Goal: Task Accomplishment & Management: Manage account settings

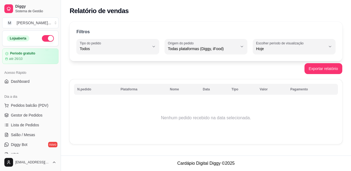
select select "ALL"
select select "0"
drag, startPoint x: 344, startPoint y: 112, endPoint x: 330, endPoint y: 111, distance: 14.3
click at [344, 112] on div "Filtros ALL Tipo do pedido Todos Entrega Retirada Mesa Consumo local Tipo do pe…" at bounding box center [206, 85] width 290 height 132
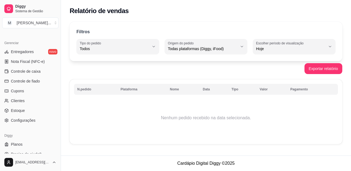
scroll to position [221, 0]
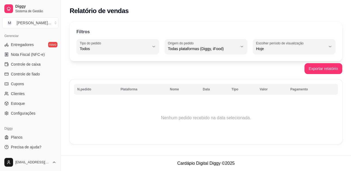
click at [98, 68] on div "Exportar relatório" at bounding box center [206, 68] width 273 height 11
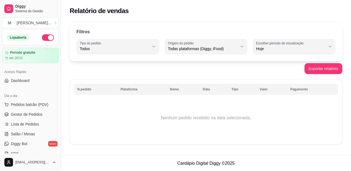
scroll to position [0, 0]
drag, startPoint x: 339, startPoint y: 123, endPoint x: 330, endPoint y: 123, distance: 9.5
click at [339, 123] on div "Filtros ALL Tipo do pedido Todos Entrega Retirada Mesa Consumo local Tipo do pe…" at bounding box center [206, 85] width 290 height 132
click at [20, 106] on span "Pedidos balcão (PDV)" at bounding box center [30, 105] width 38 height 5
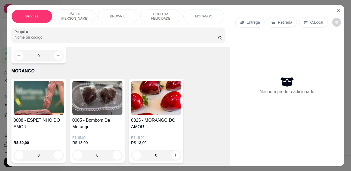
scroll to position [899, 0]
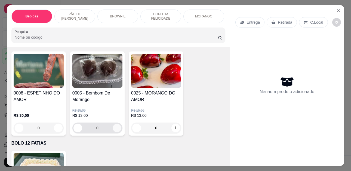
click at [117, 129] on icon "increase-product-quantity" at bounding box center [117, 128] width 4 height 4
type input "1"
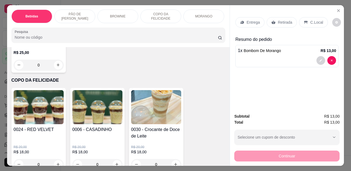
scroll to position [708, 0]
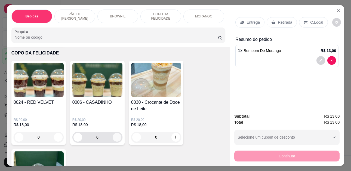
click at [115, 136] on button "increase-product-quantity" at bounding box center [117, 137] width 9 height 9
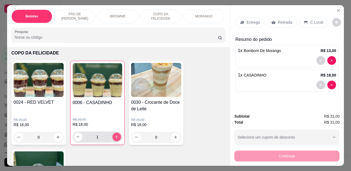
type input "1"
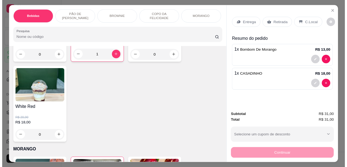
scroll to position [817, 0]
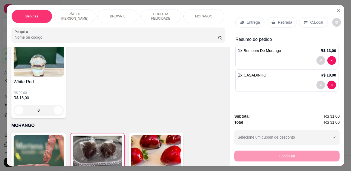
click at [287, 21] on p "Retirada" at bounding box center [285, 22] width 14 height 5
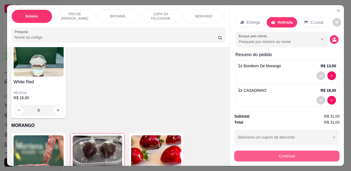
click at [288, 154] on button "Continuar" at bounding box center [286, 156] width 105 height 11
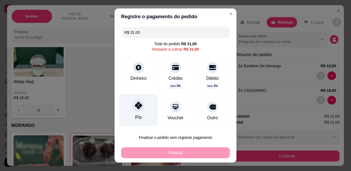
click at [141, 112] on div "Pix" at bounding box center [139, 111] width 38 height 32
type input "R$ 0,00"
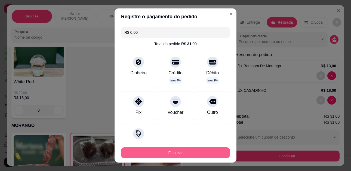
click at [167, 152] on button "Finalizar" at bounding box center [175, 152] width 109 height 11
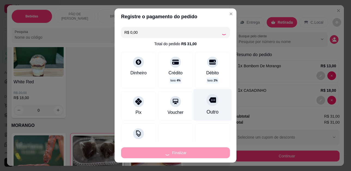
type input "0"
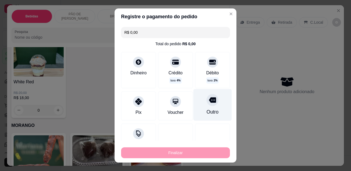
type input "-R$ 31,00"
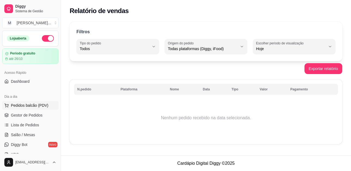
click at [24, 104] on span "Pedidos balcão (PDV)" at bounding box center [30, 105] width 38 height 5
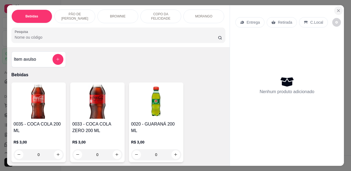
click at [336, 6] on button "Close" at bounding box center [338, 10] width 9 height 9
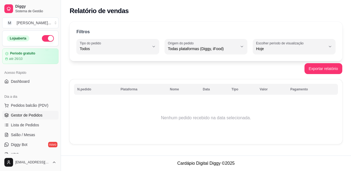
click at [20, 111] on link "Gestor de Pedidos" at bounding box center [30, 115] width 56 height 9
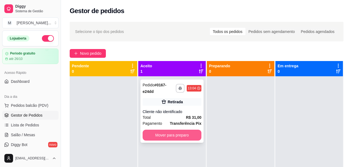
click at [156, 133] on button "Mover para preparo" at bounding box center [172, 135] width 59 height 11
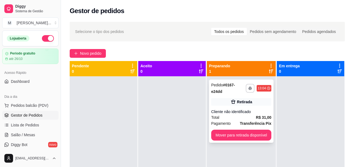
click at [222, 127] on div "**********" at bounding box center [241, 111] width 65 height 63
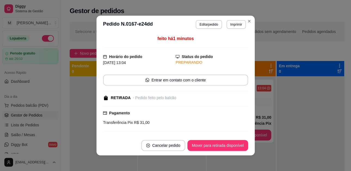
drag, startPoint x: 222, startPoint y: 132, endPoint x: 222, endPoint y: 135, distance: 2.8
click at [222, 133] on div "feito há 1 minutos Horário do pedido [DATE] 13:04 Status do pedido PREPARANDO E…" at bounding box center [175, 84] width 145 height 98
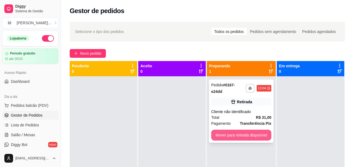
click at [261, 128] on div "**********" at bounding box center [241, 111] width 65 height 63
click at [257, 135] on button "Mover para retirada disponível" at bounding box center [241, 135] width 58 height 11
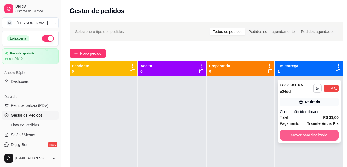
click at [294, 134] on button "Mover para finalizado" at bounding box center [309, 135] width 59 height 11
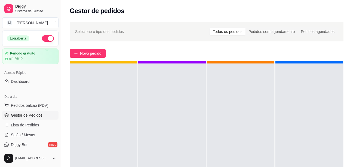
scroll to position [15, 0]
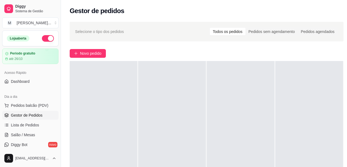
click at [320, 11] on div "Gestor de pedidos" at bounding box center [207, 11] width 274 height 9
click at [33, 107] on span "Pedidos balcão (PDV)" at bounding box center [30, 105] width 38 height 5
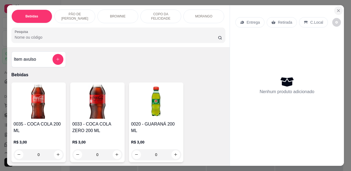
click at [337, 8] on icon "Close" at bounding box center [339, 10] width 4 height 4
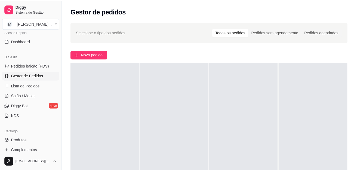
scroll to position [27, 0]
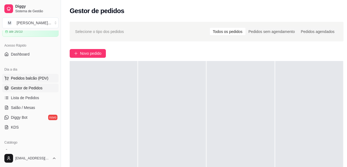
click at [25, 78] on span "Pedidos balcão (PDV)" at bounding box center [30, 77] width 38 height 5
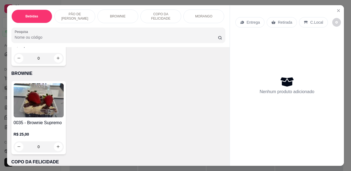
scroll to position [708, 0]
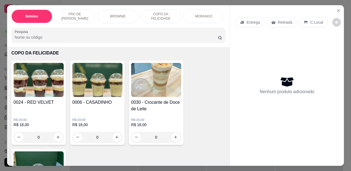
click at [196, 14] on p "MORANGO" at bounding box center [203, 16] width 17 height 4
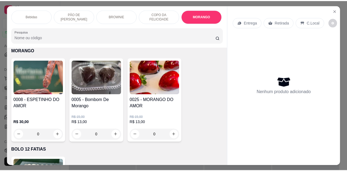
scroll to position [14, 0]
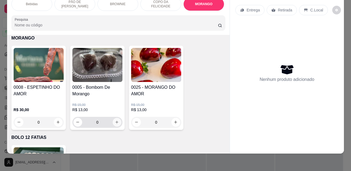
click at [117, 121] on icon "increase-product-quantity" at bounding box center [117, 122] width 4 height 4
type input "1"
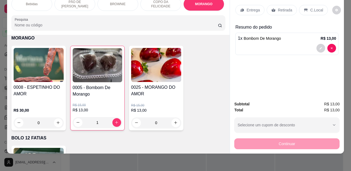
click at [279, 7] on p "Retirada" at bounding box center [285, 9] width 14 height 5
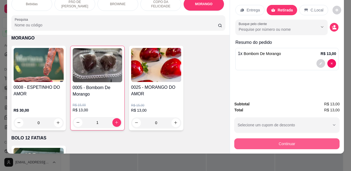
click at [267, 140] on button "Continuar" at bounding box center [286, 143] width 105 height 11
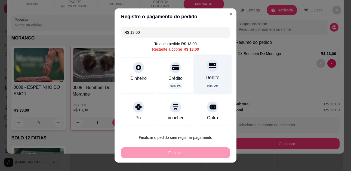
click at [206, 76] on div "Débito" at bounding box center [213, 77] width 14 height 7
type input "R$ 0,00"
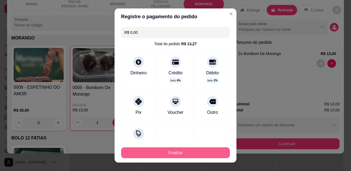
click at [172, 157] on button "Finalizar" at bounding box center [175, 152] width 109 height 11
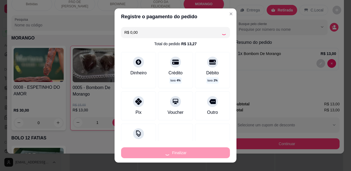
type input "0"
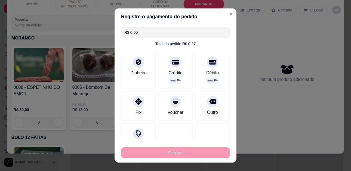
type input "-R$ 13,00"
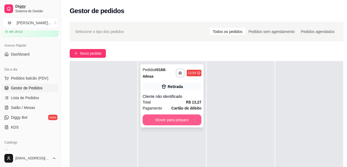
click at [163, 120] on button "Mover para preparo" at bounding box center [172, 119] width 59 height 11
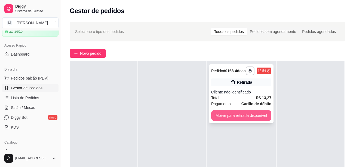
click at [258, 116] on button "Mover para retirada disponível" at bounding box center [241, 115] width 60 height 11
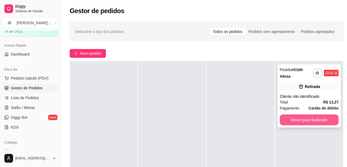
click at [316, 117] on button "Mover para finalizado" at bounding box center [309, 119] width 59 height 11
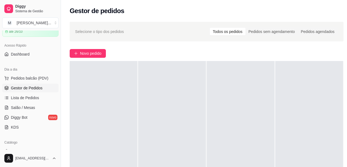
drag, startPoint x: 312, startPoint y: 84, endPoint x: 304, endPoint y: 84, distance: 7.9
click at [312, 84] on div at bounding box center [310, 144] width 68 height 167
click at [59, 118] on button "Toggle Sidebar" at bounding box center [61, 83] width 4 height 167
